Goal: Transaction & Acquisition: Purchase product/service

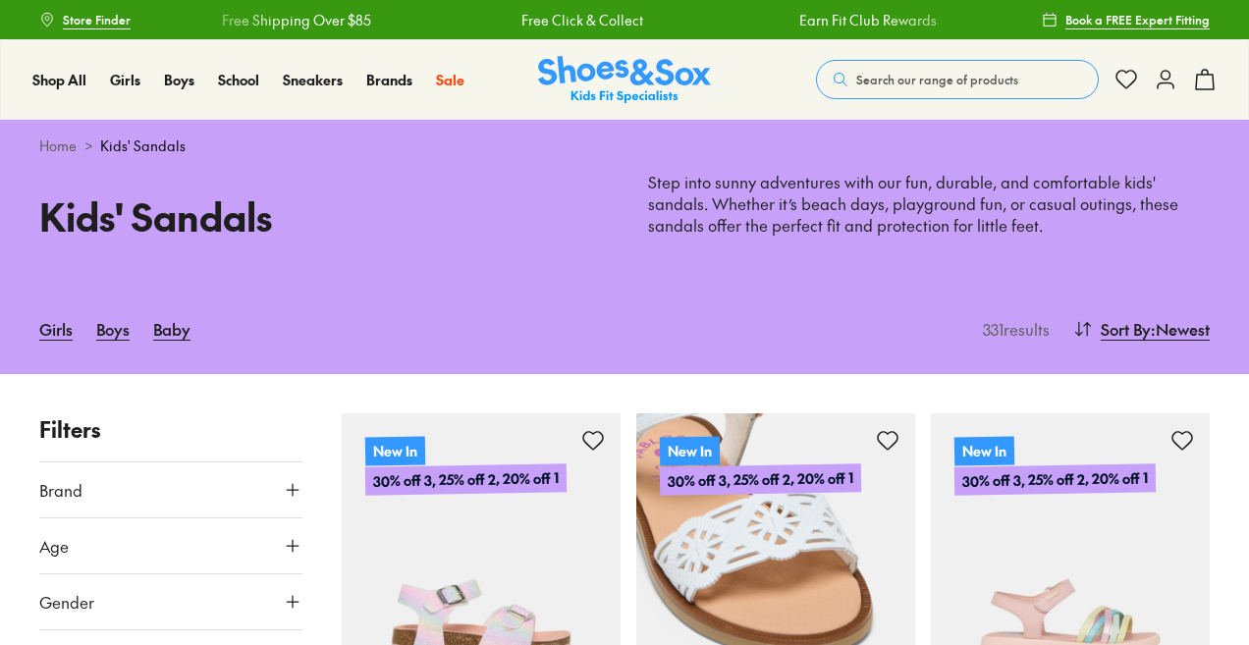
click at [848, 573] on img at bounding box center [775, 552] width 279 height 279
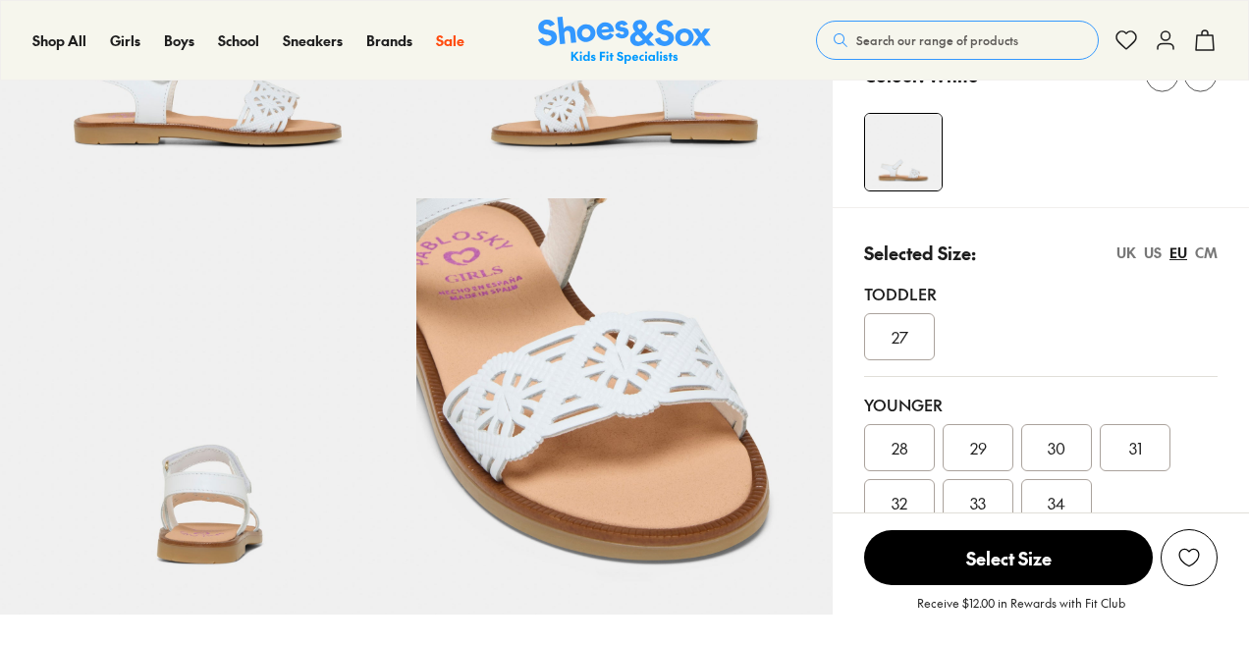
select select "*"
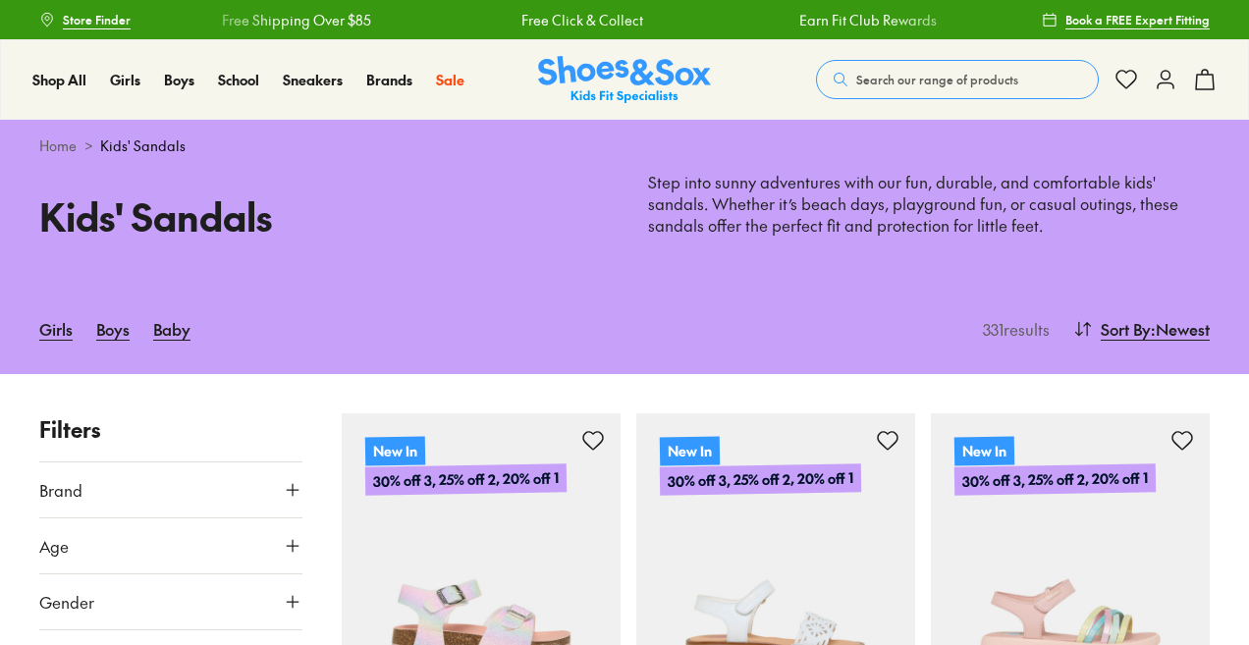
type input "***"
